Goal: Find specific page/section: Find specific page/section

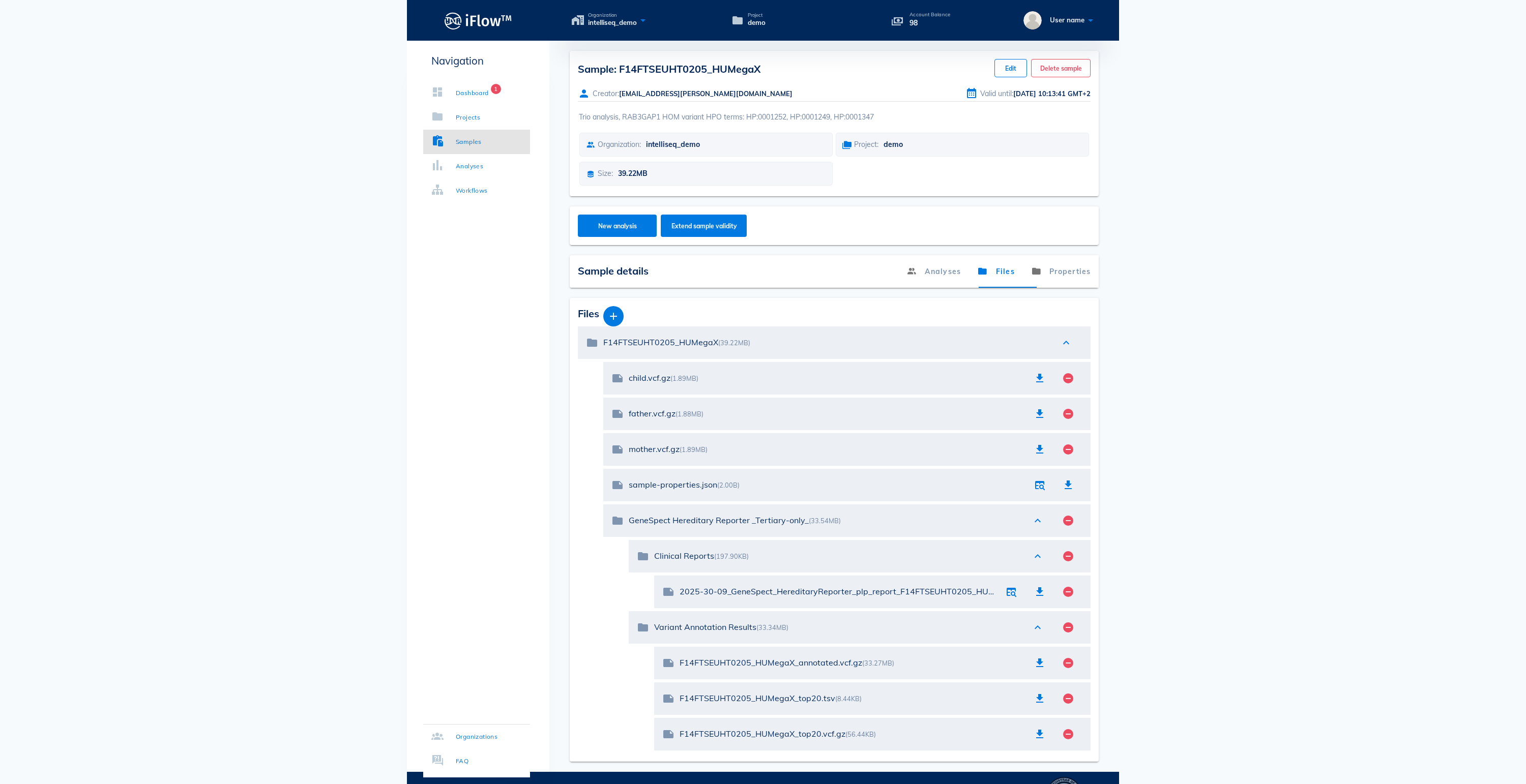
scroll to position [5, 0]
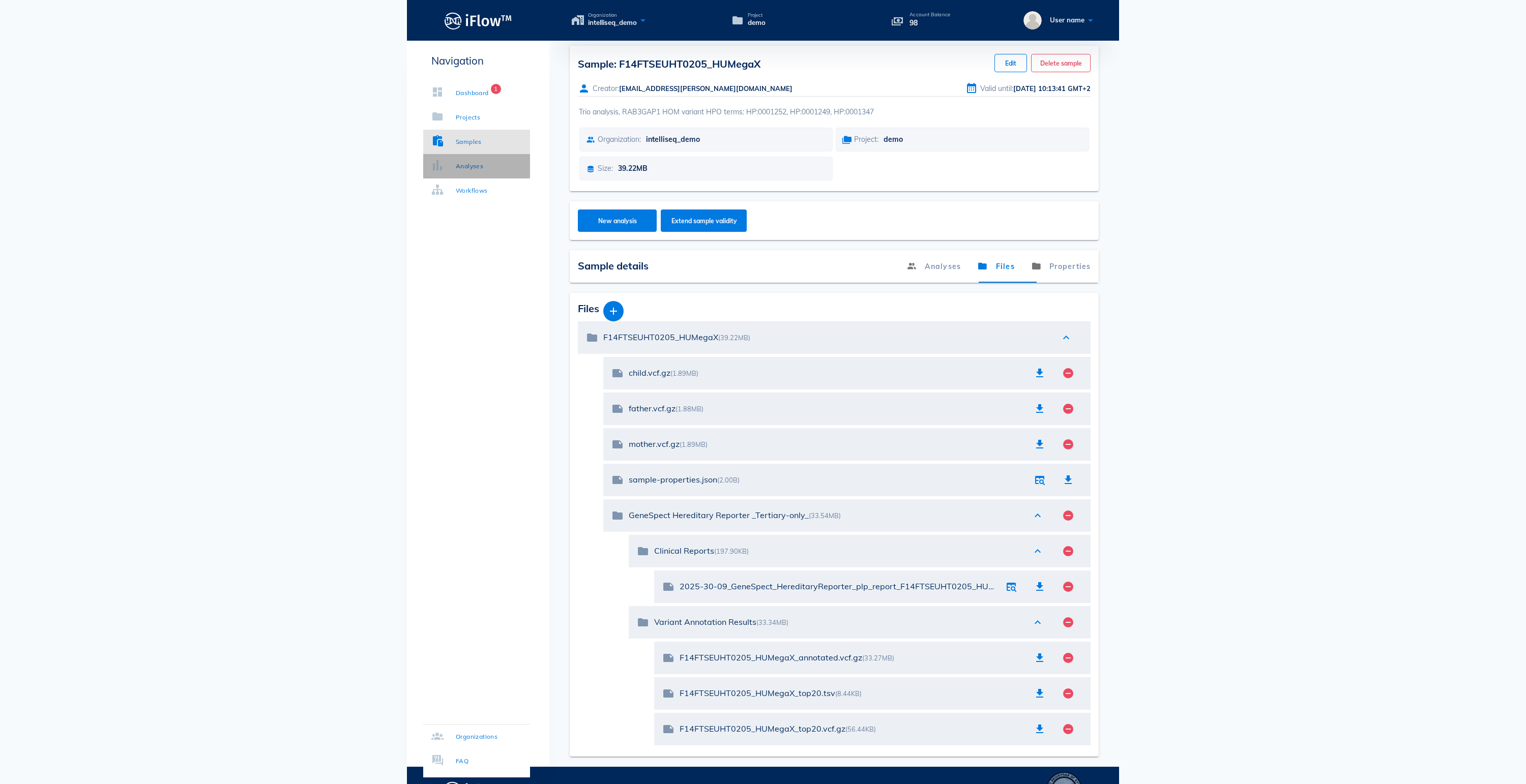
click at [483, 159] on link "Analyses" at bounding box center [476, 166] width 107 height 24
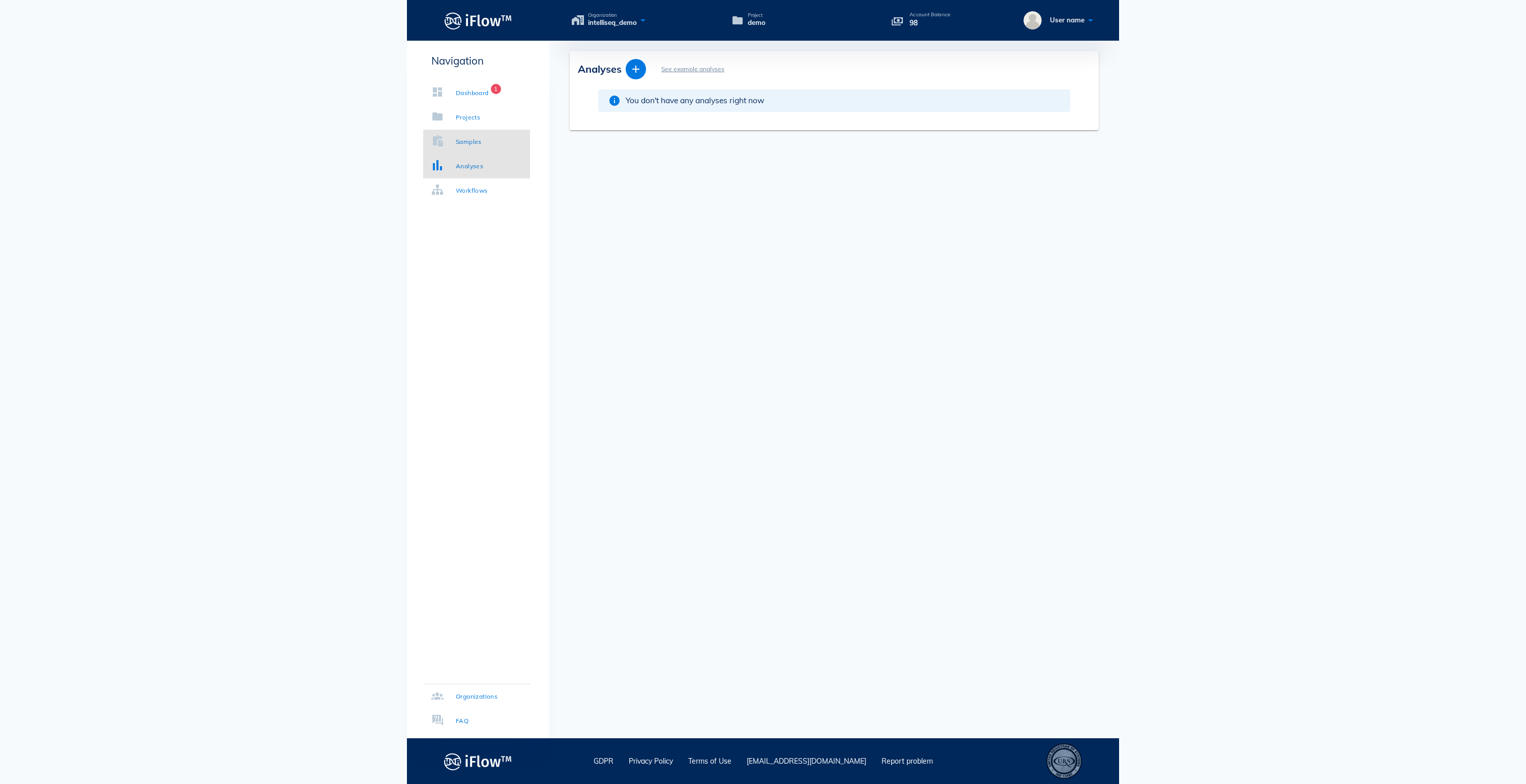
click at [474, 142] on div "Samples" at bounding box center [469, 142] width 26 height 10
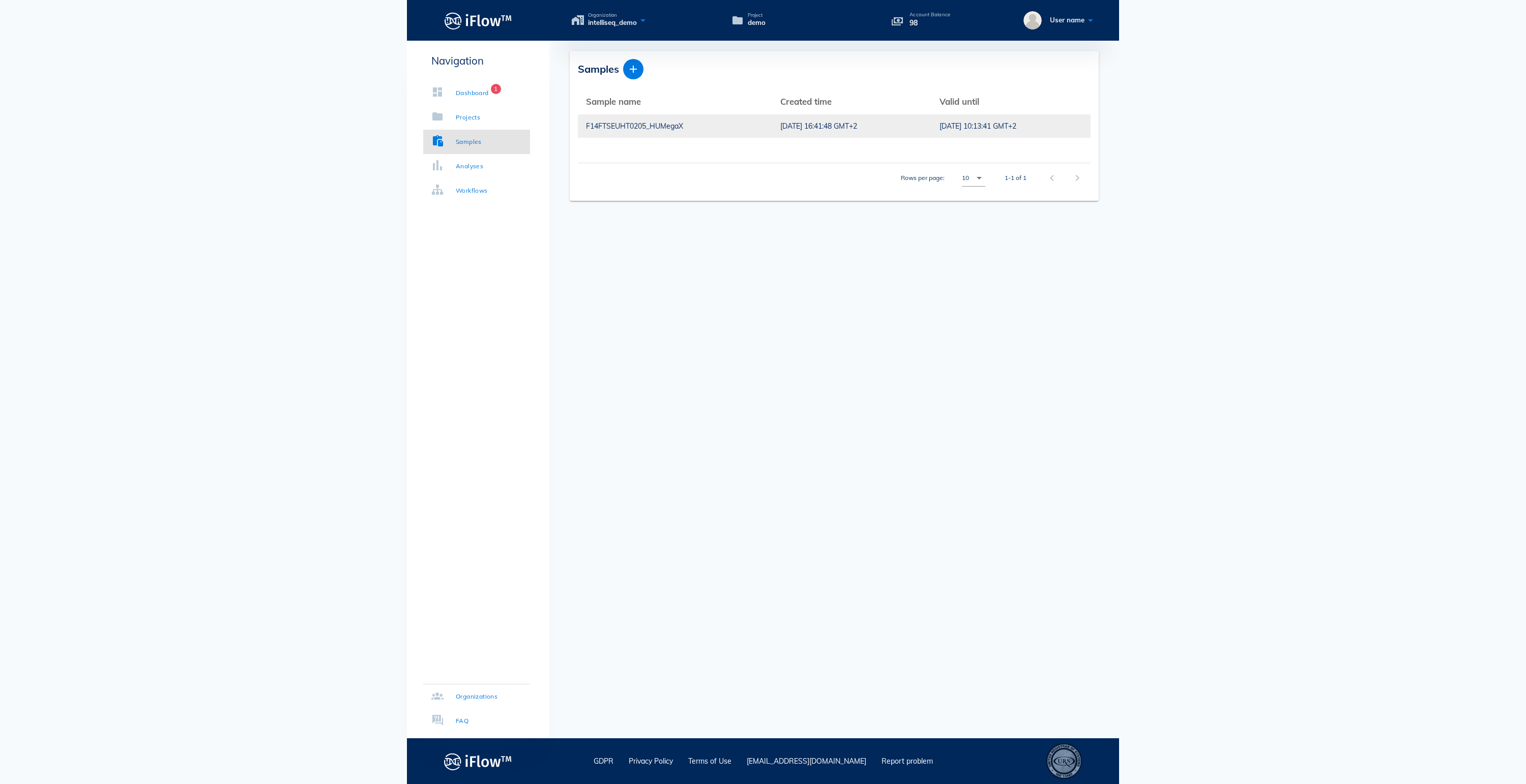
click at [629, 119] on td "F14FTSEUHT0205_HUMegaX" at bounding box center [675, 126] width 194 height 24
click at [661, 123] on div "F14FTSEUHT0205_HUMegaX" at bounding box center [675, 126] width 178 height 23
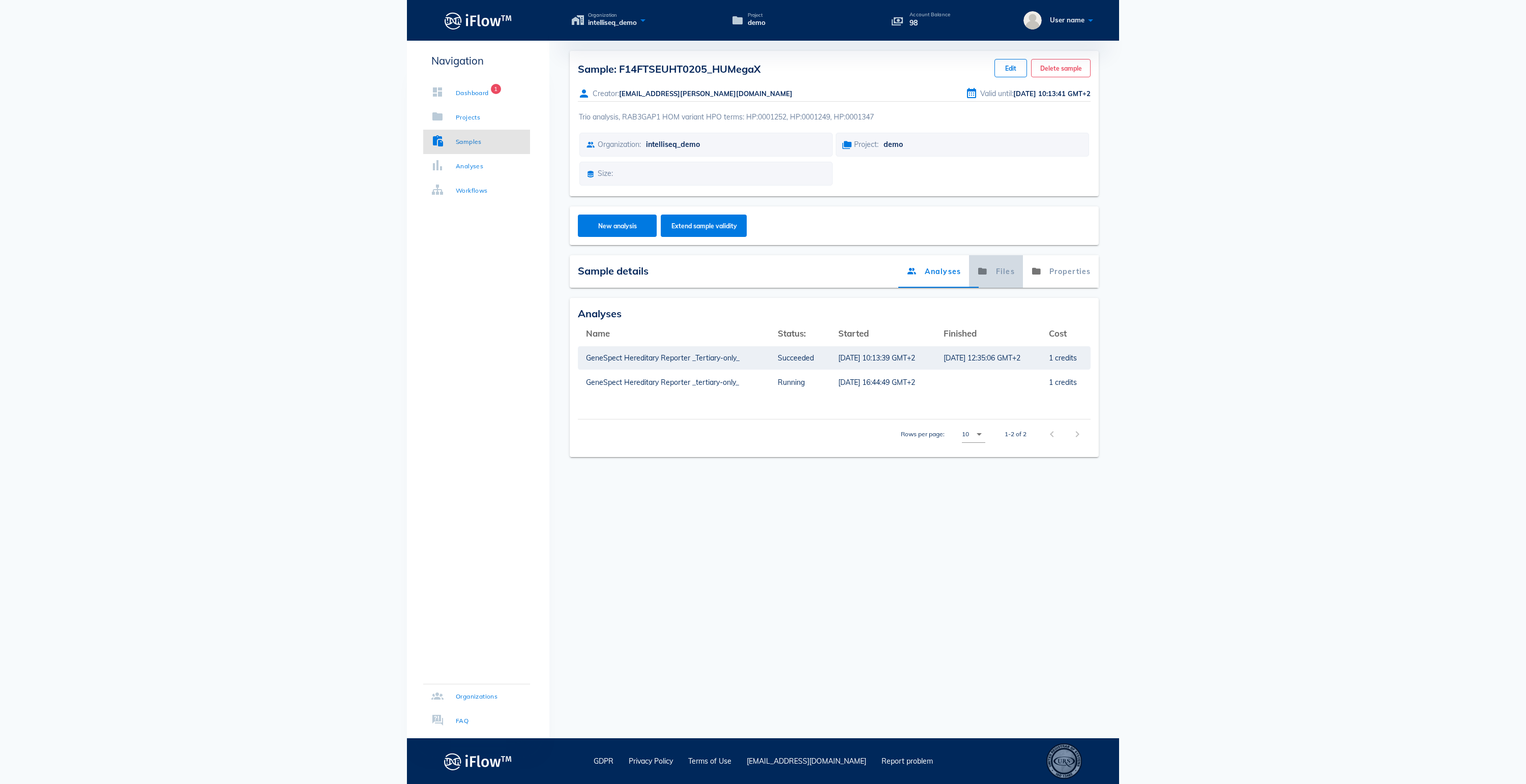
click at [986, 288] on link "Files" at bounding box center [996, 271] width 54 height 33
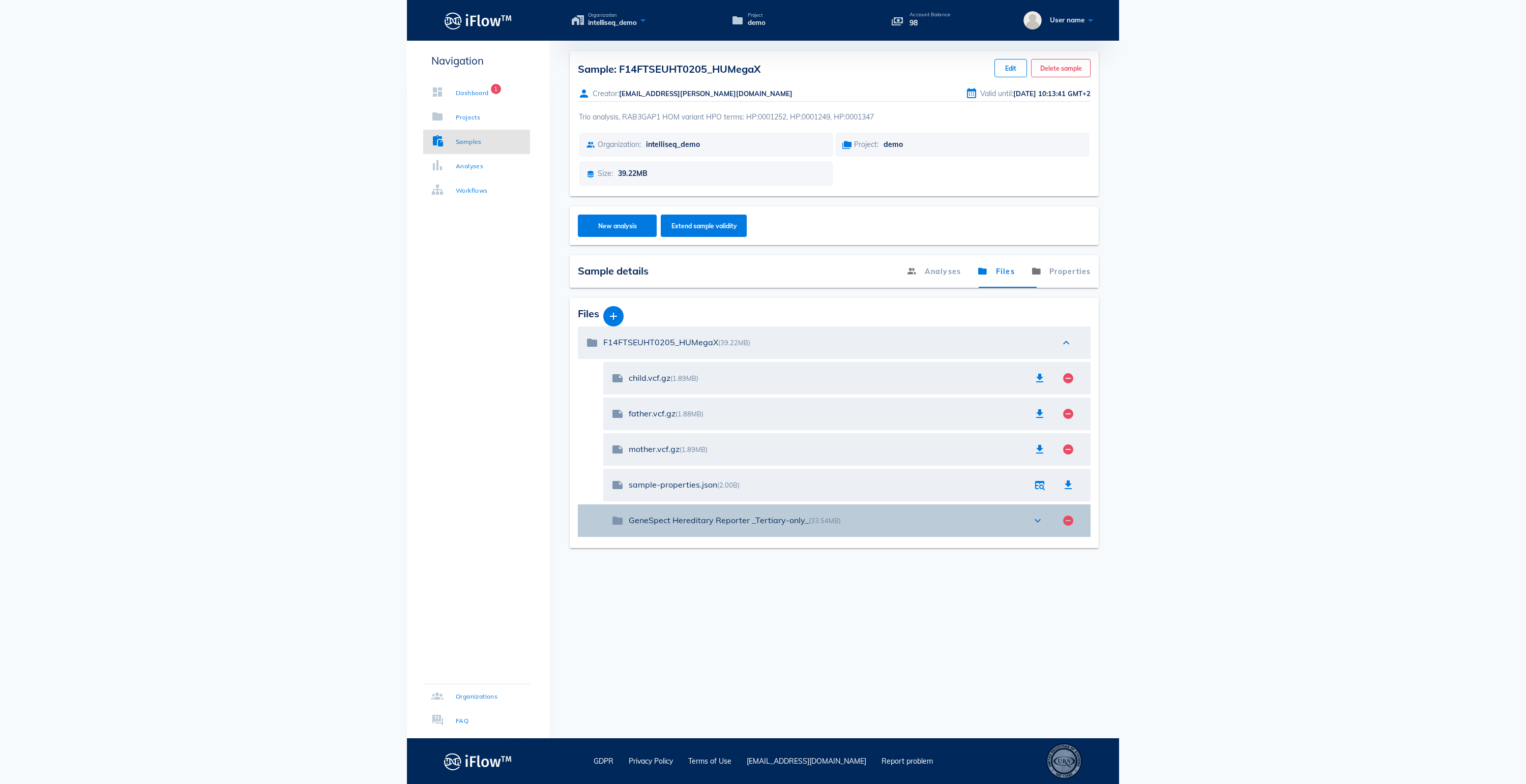
click at [1036, 527] on icon "expand_more" at bounding box center [1037, 520] width 12 height 12
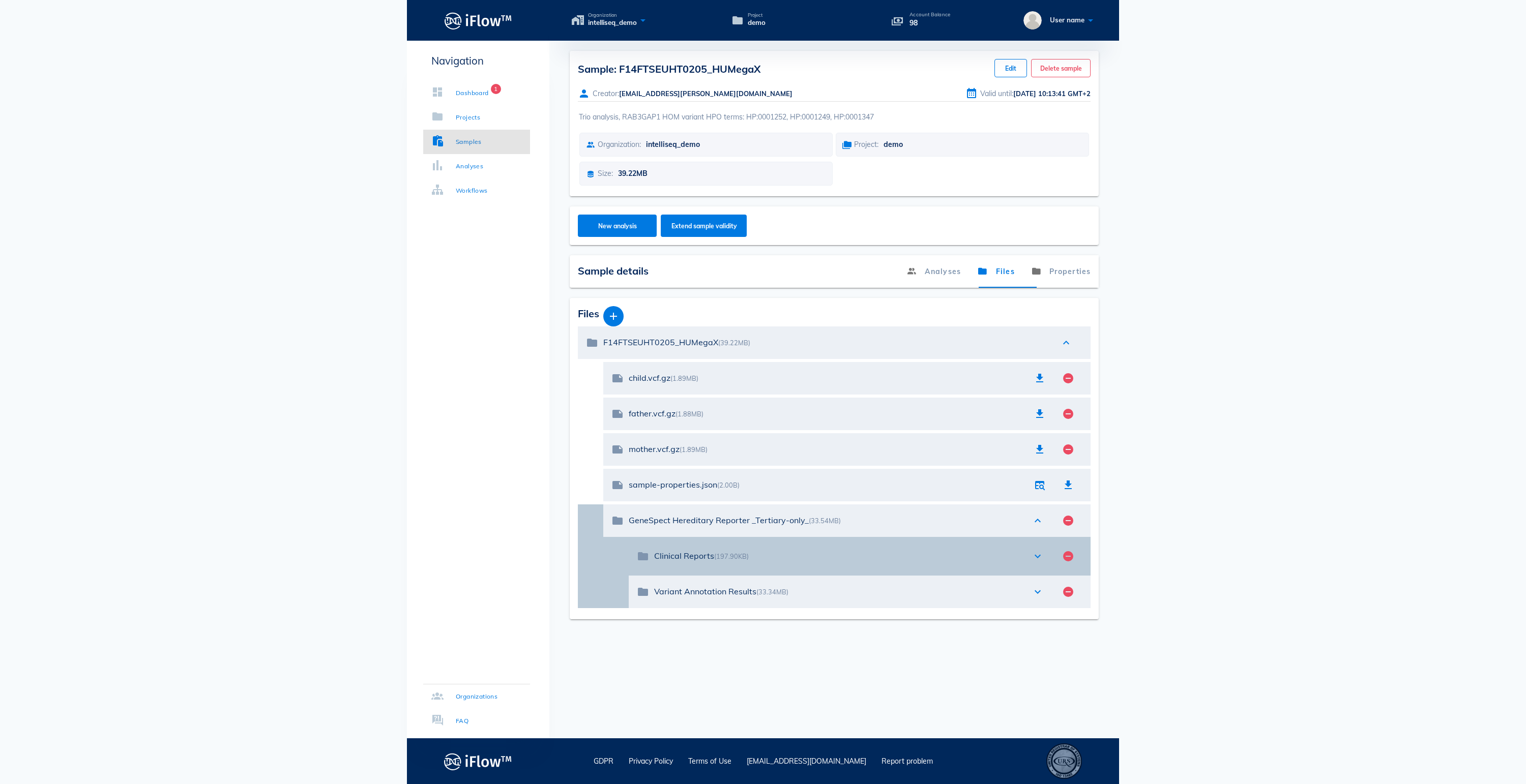
click at [1044, 563] on div "expand_more" at bounding box center [1038, 556] width 23 height 12
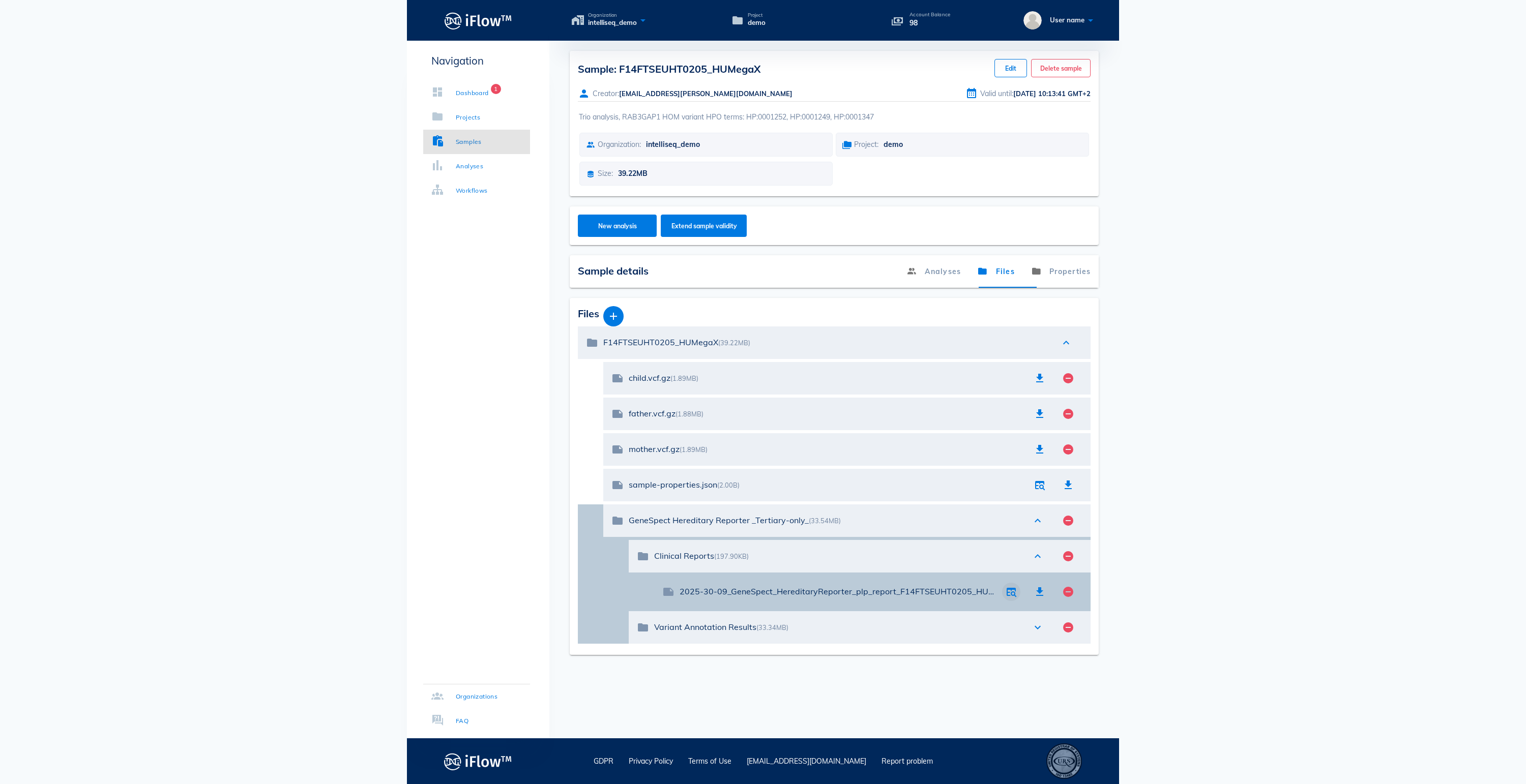
click at [1010, 598] on icon "button" at bounding box center [1011, 592] width 12 height 12
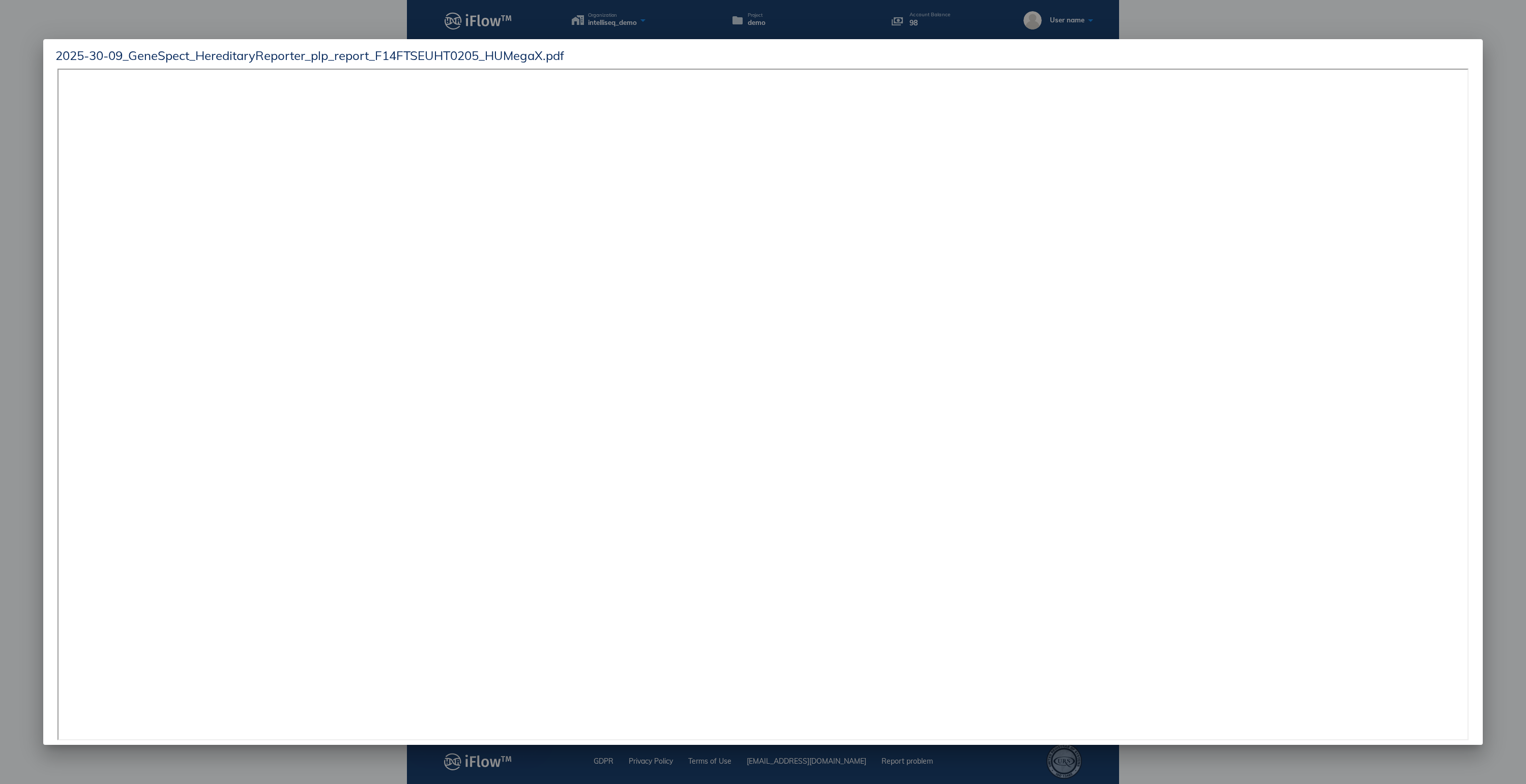
click at [1512, 245] on div at bounding box center [763, 392] width 1526 height 784
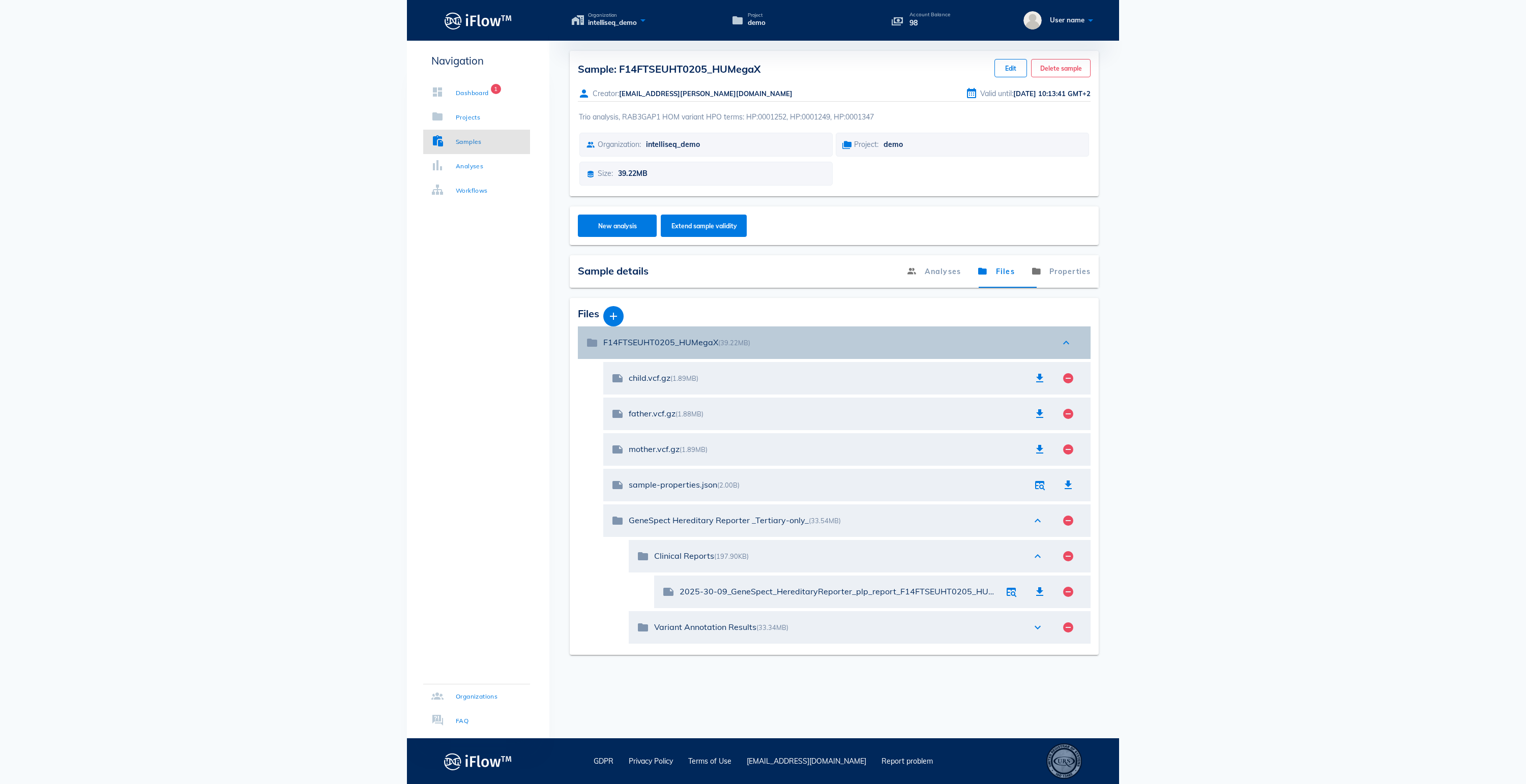
click at [1073, 349] on div "expand_less" at bounding box center [1066, 342] width 23 height 12
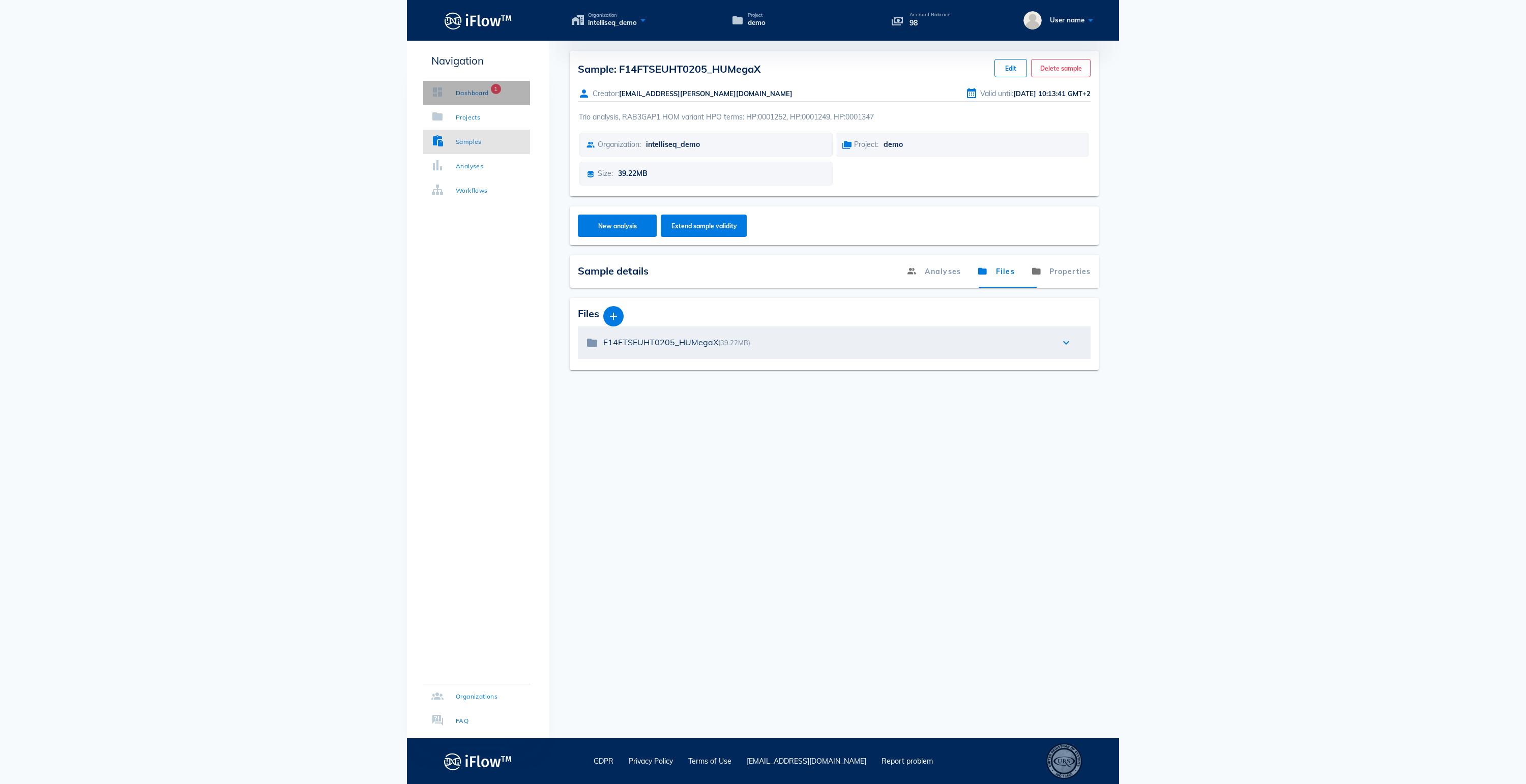
click at [482, 99] on link "Dashboard 1" at bounding box center [476, 93] width 107 height 24
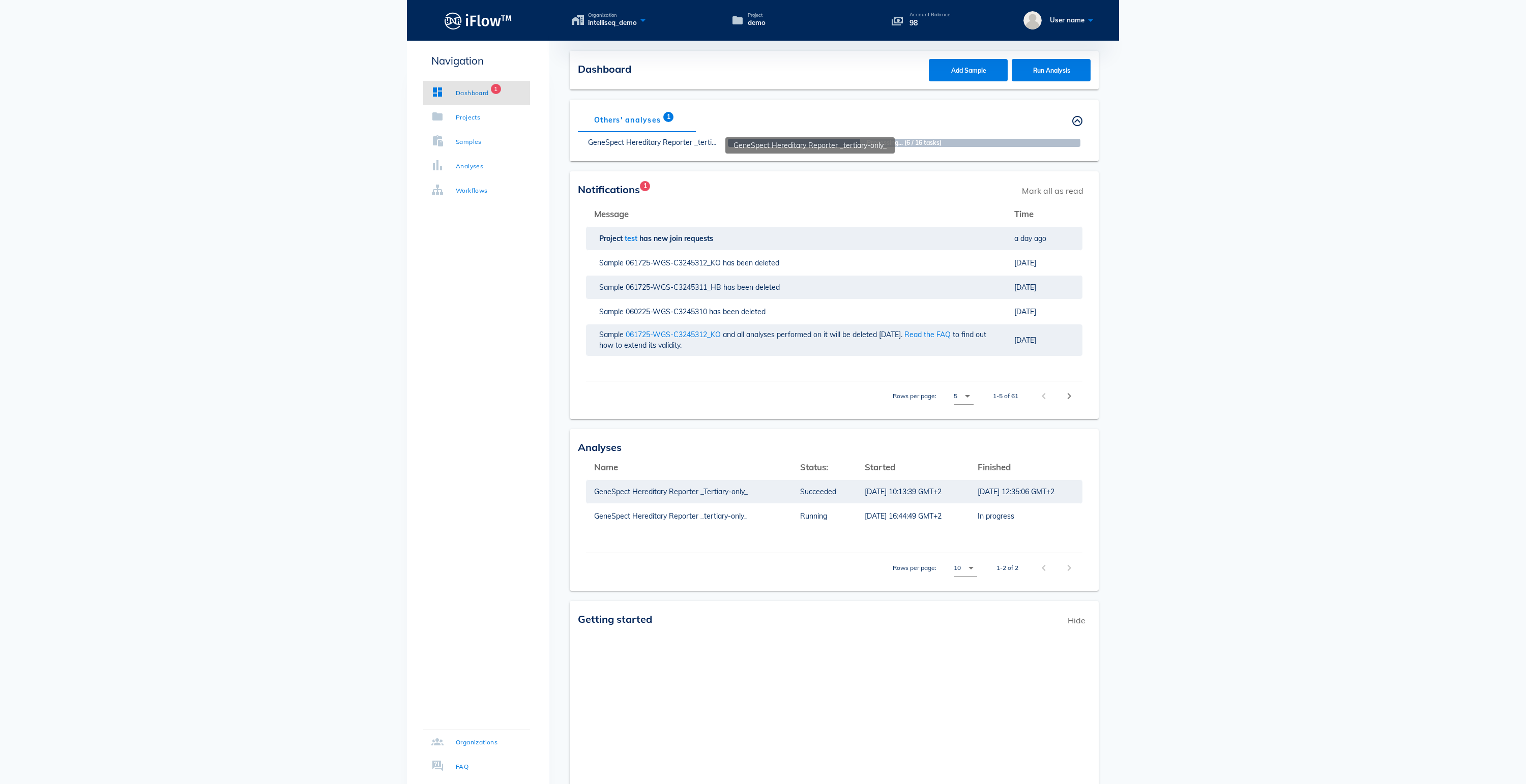
click at [646, 148] on span "GeneSpect Hereditary Reporter _tertiary-only_" at bounding box center [654, 143] width 132 height 11
click at [474, 146] on div "Samples" at bounding box center [469, 142] width 26 height 10
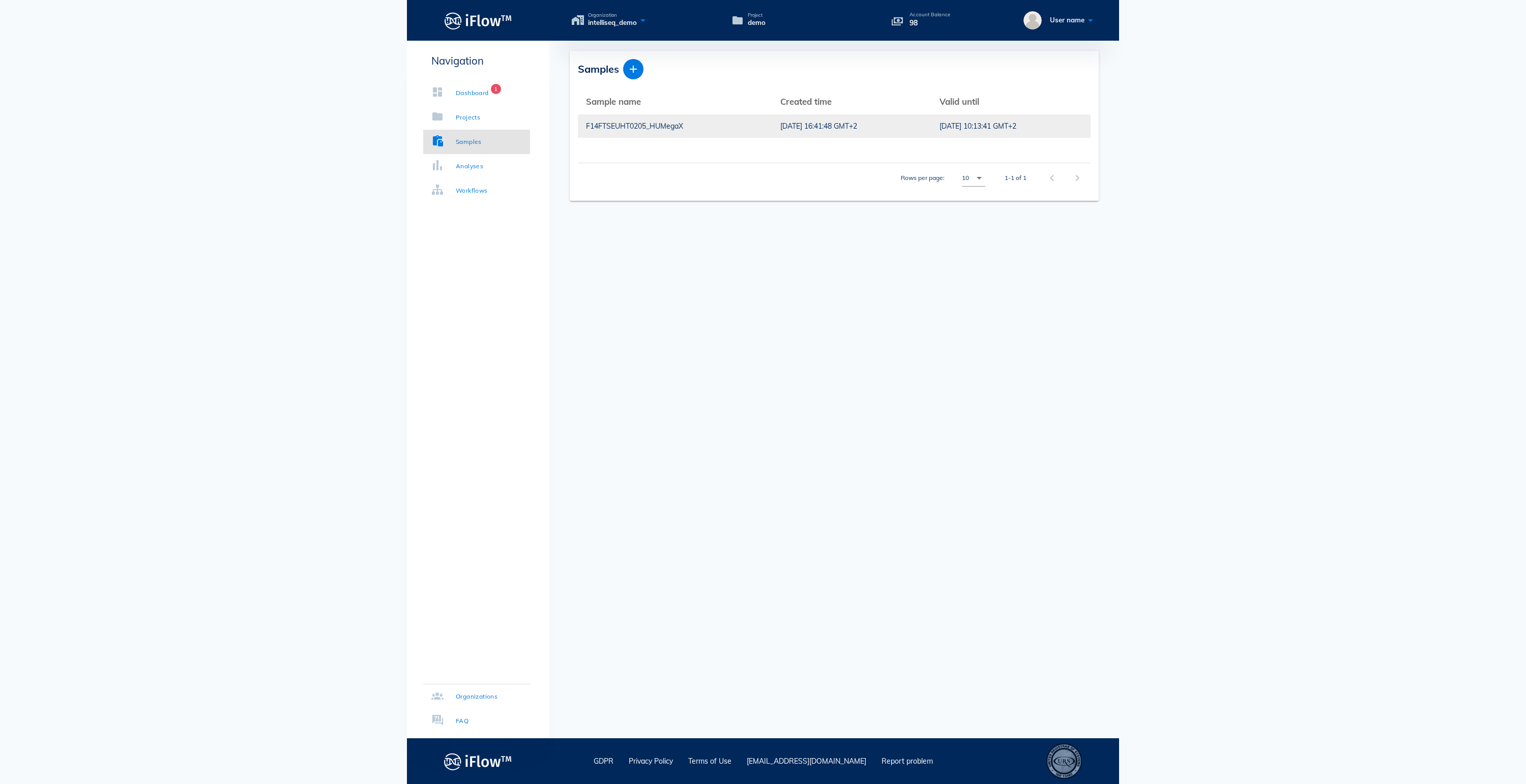
click at [665, 128] on div "F14FTSEUHT0205_HUMegaX" at bounding box center [675, 126] width 178 height 23
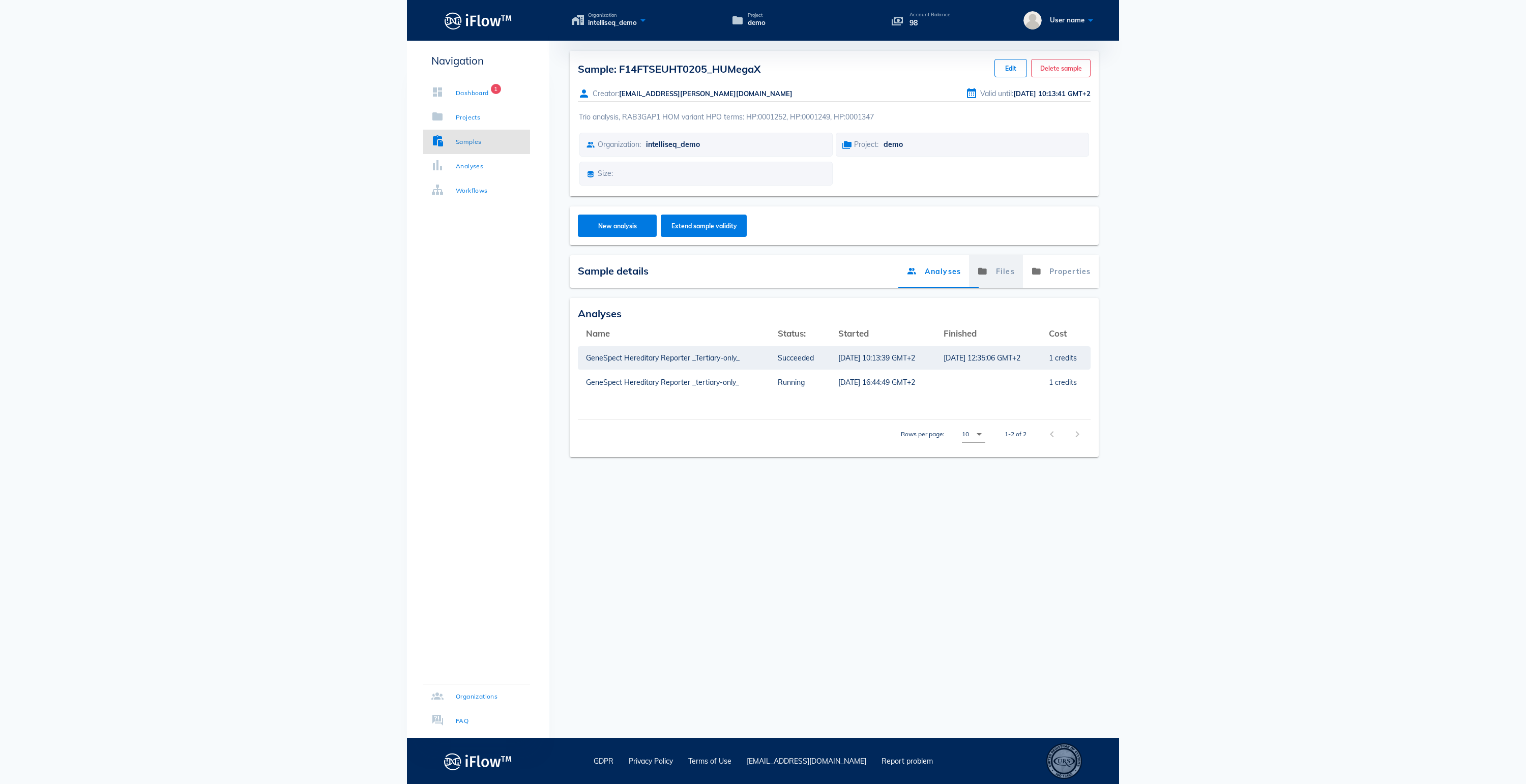
click at [987, 287] on link "Files" at bounding box center [996, 271] width 54 height 33
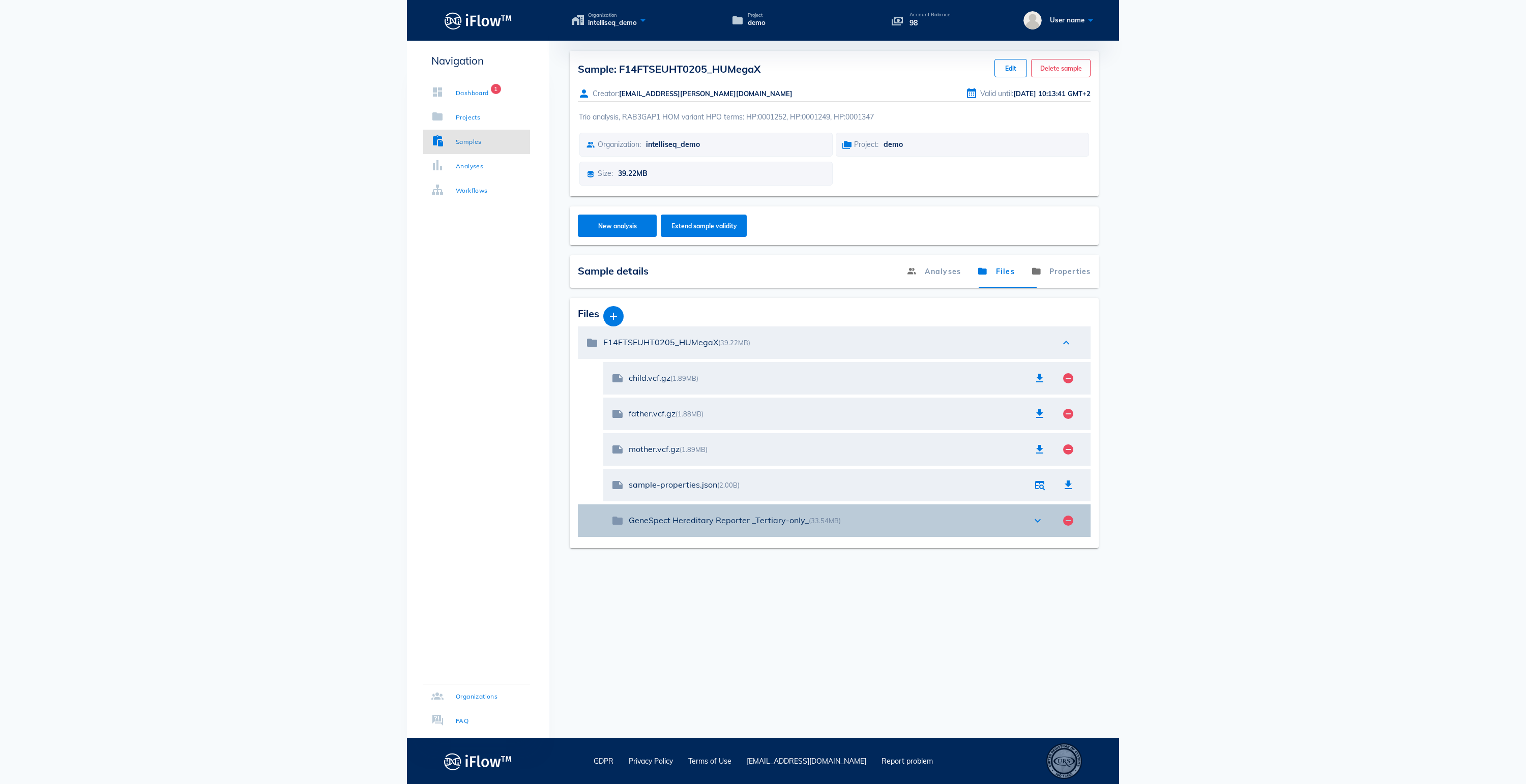
click at [1040, 527] on icon "expand_more" at bounding box center [1037, 520] width 12 height 12
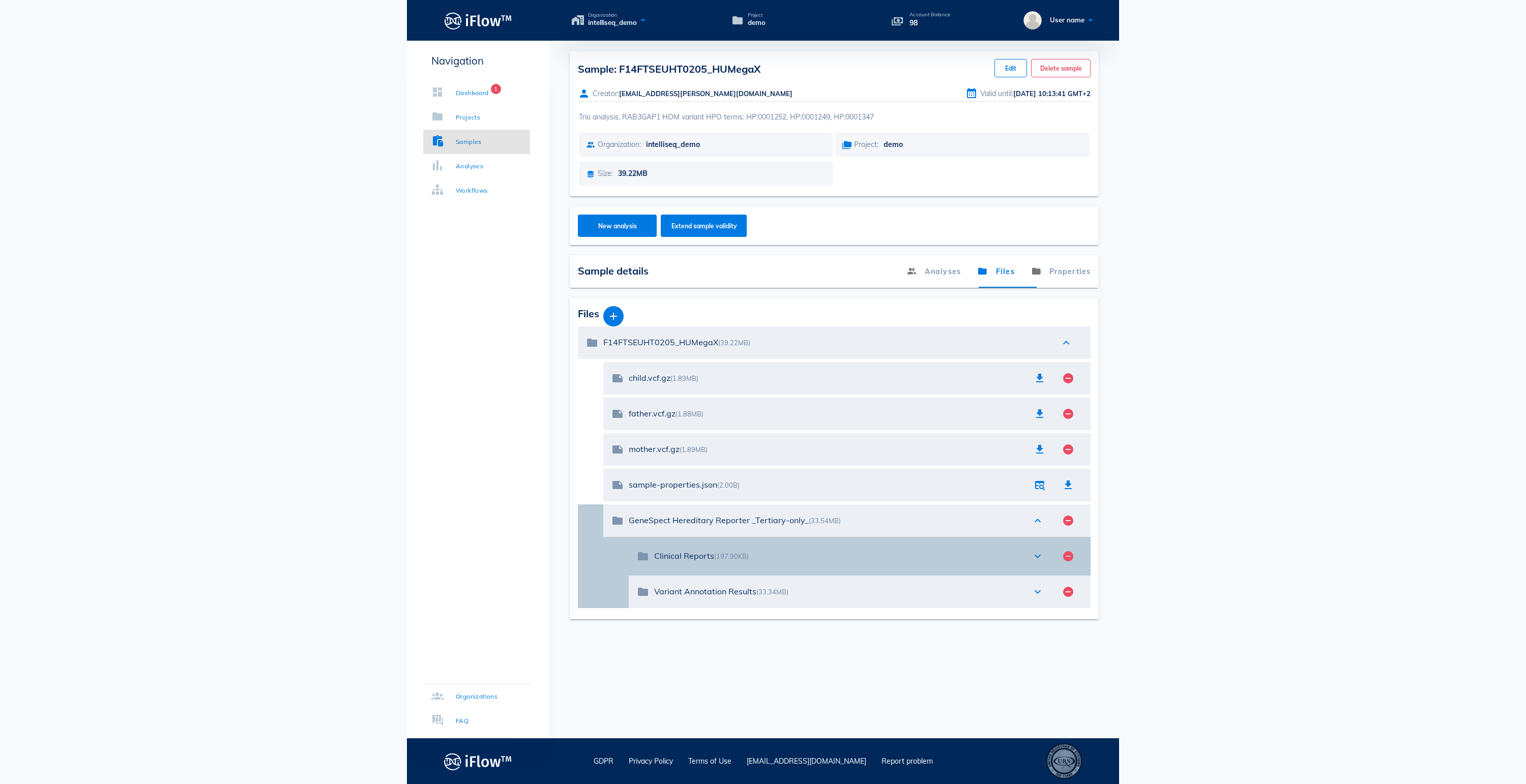
click at [1040, 563] on icon "expand_more" at bounding box center [1037, 556] width 12 height 12
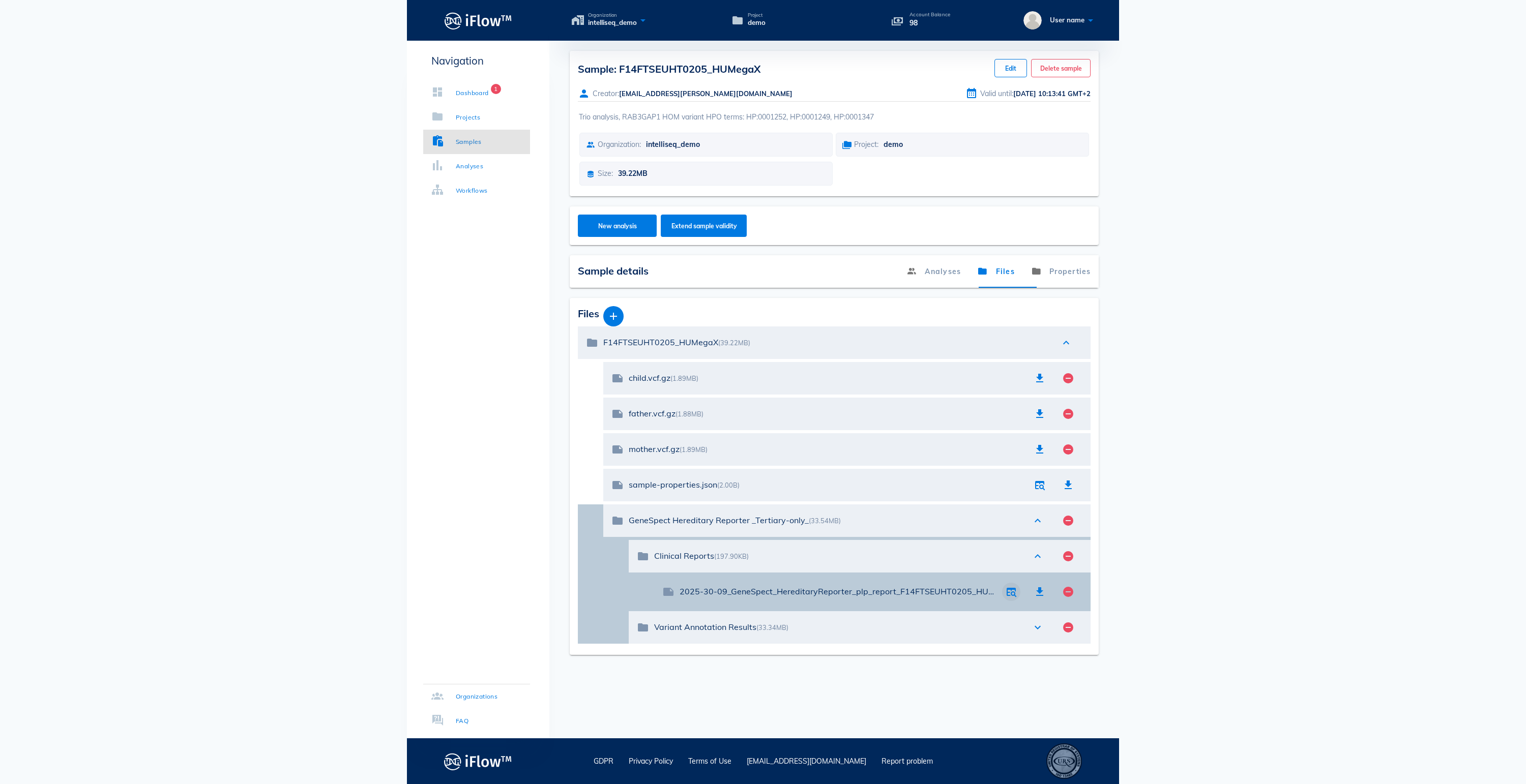
click at [1009, 598] on icon "button" at bounding box center [1011, 592] width 12 height 12
